Goal: Information Seeking & Learning: Learn about a topic

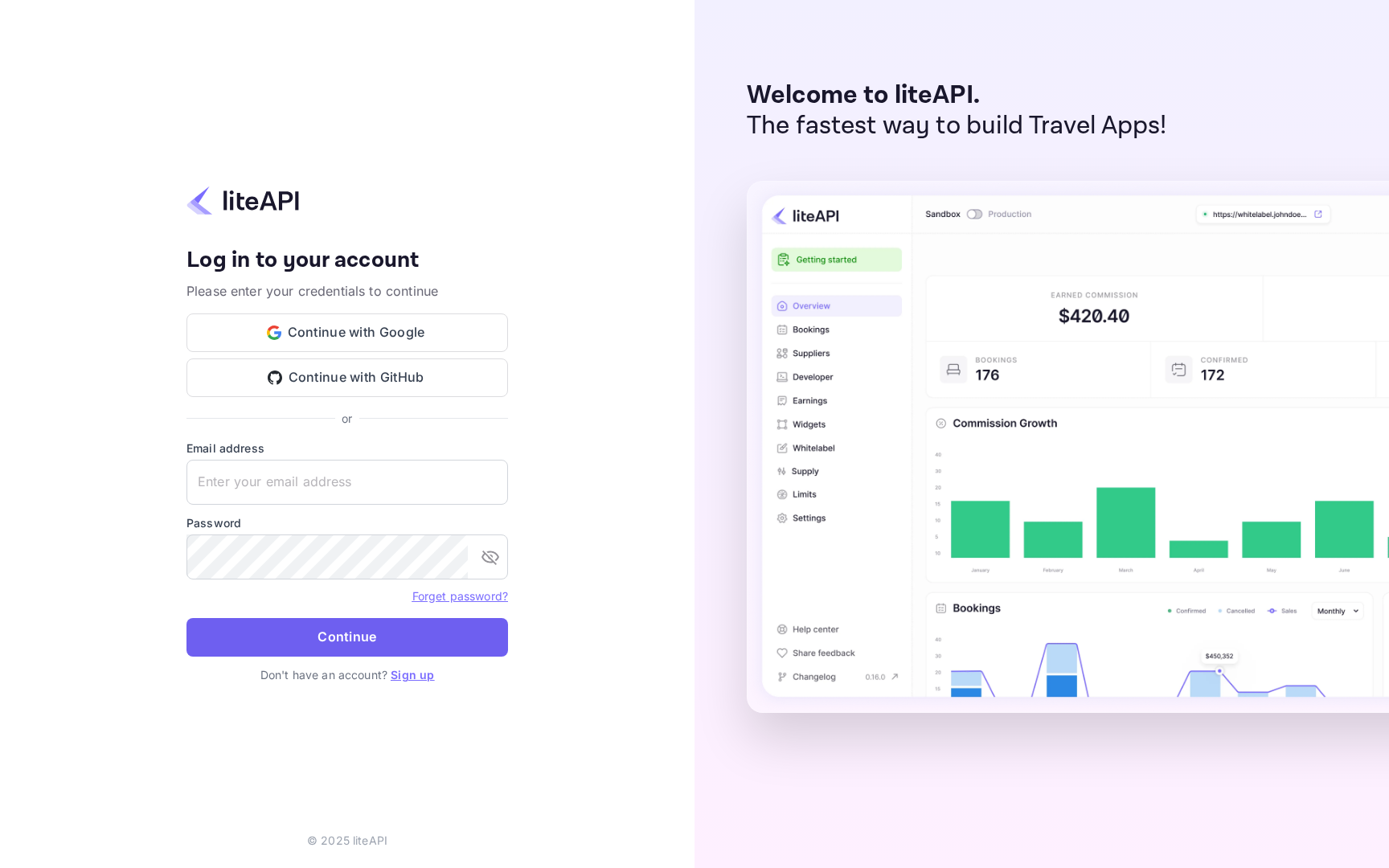
type input "emgusev@yandex-team.ru"
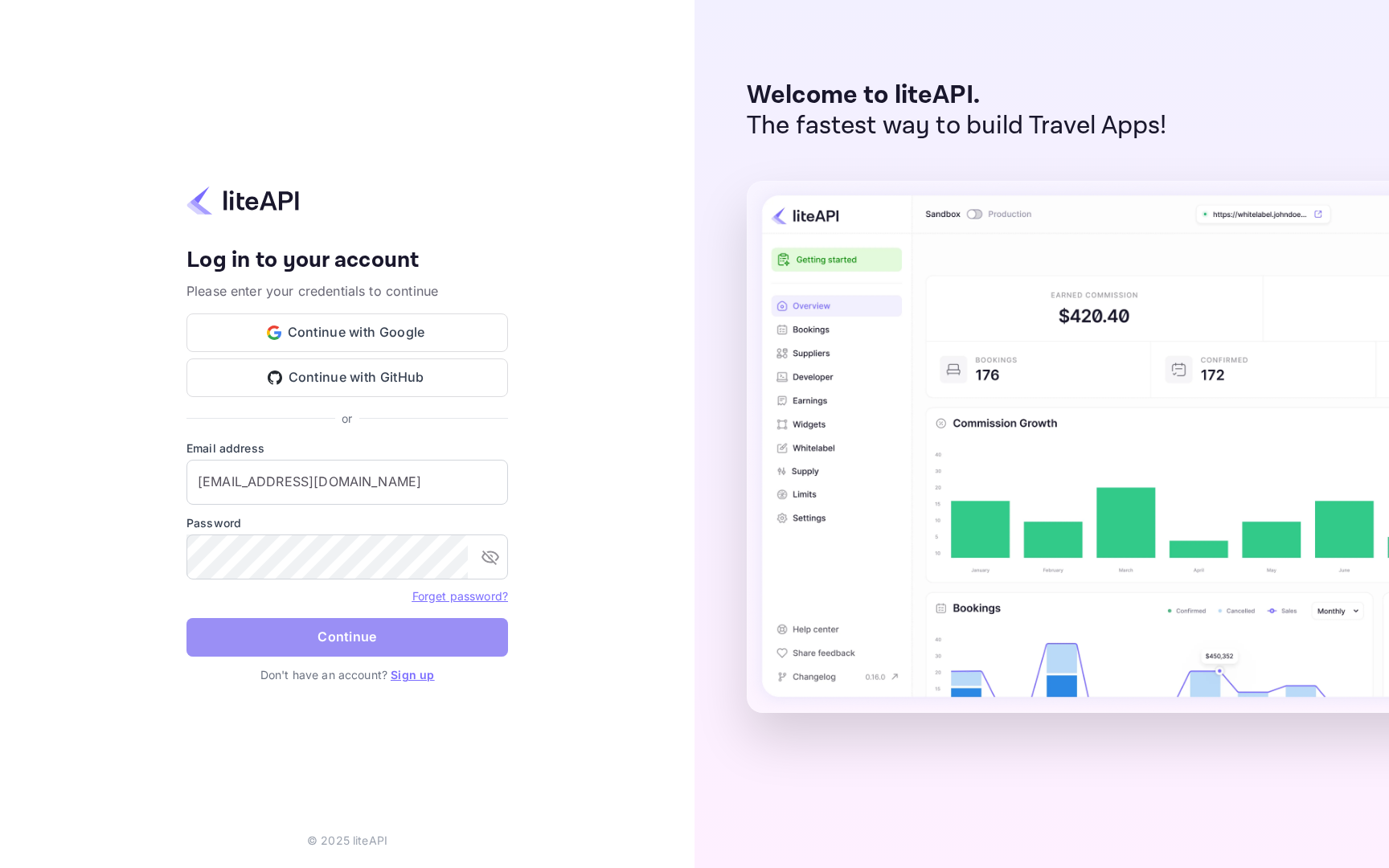
click at [320, 642] on button "Continue" at bounding box center [347, 637] width 322 height 39
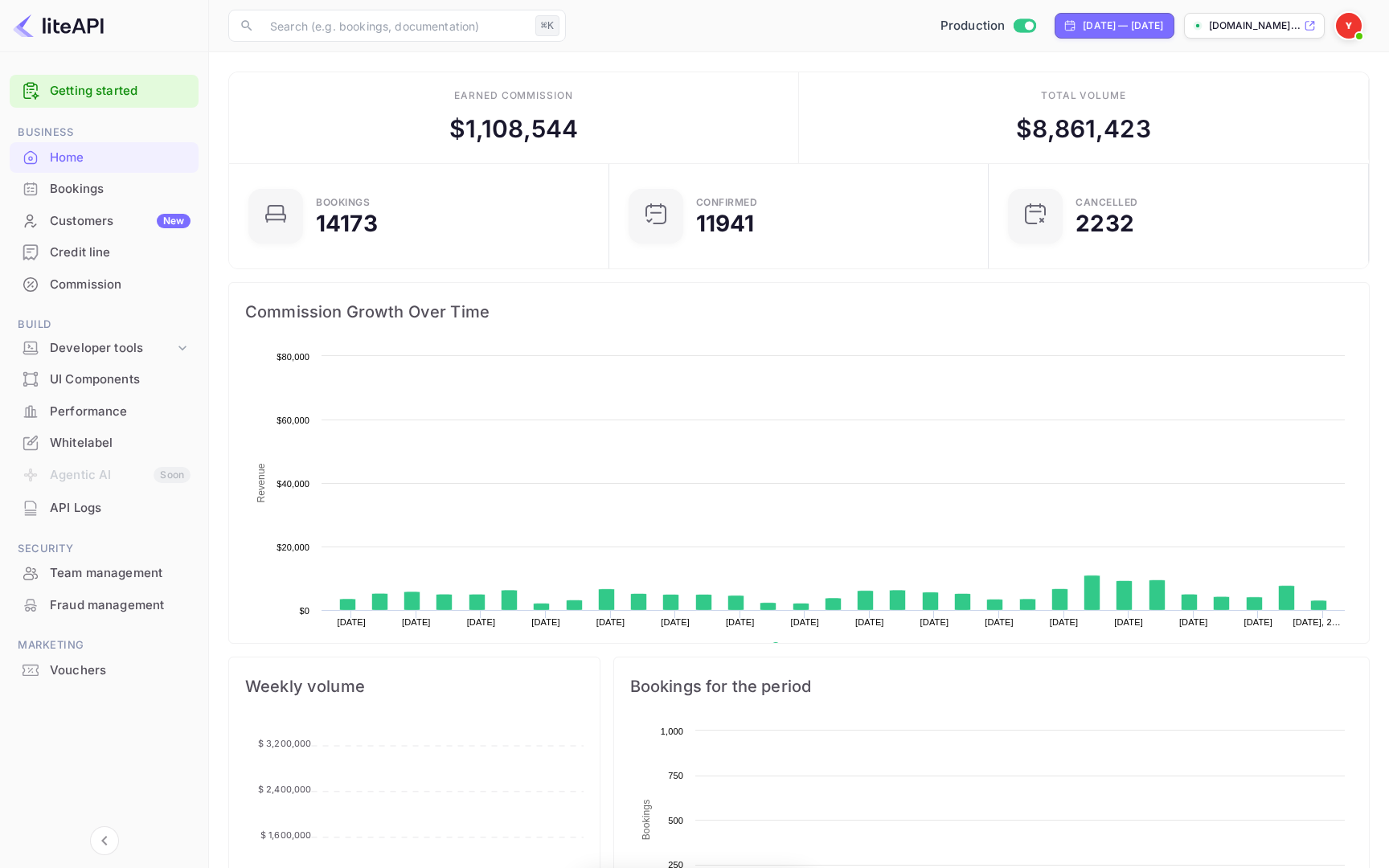
scroll to position [261, 370]
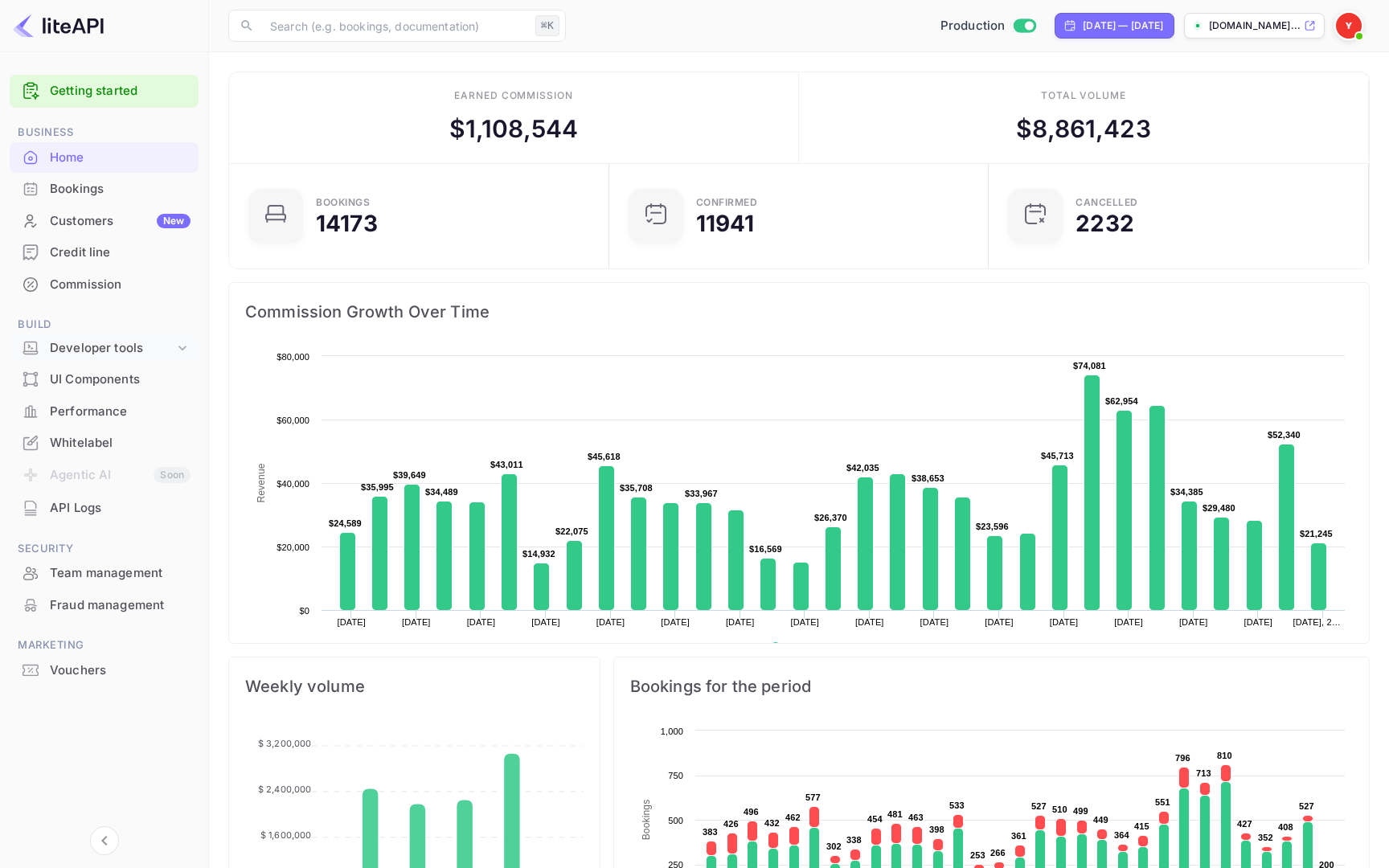
click at [165, 341] on div "Developer tools" at bounding box center [112, 348] width 124 height 19
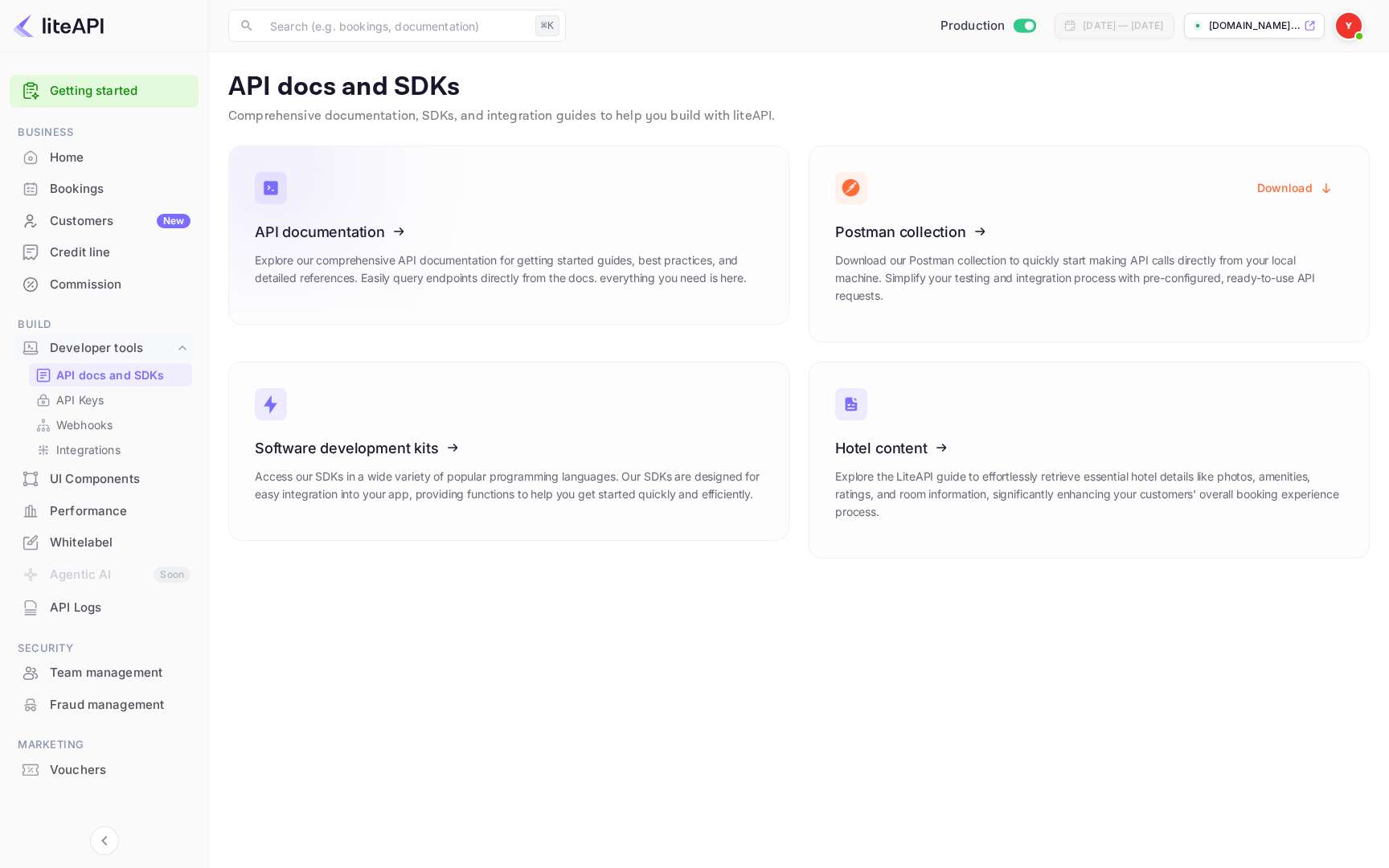
click at [344, 231] on icon at bounding box center [353, 229] width 250 height 165
